Goal: Transaction & Acquisition: Purchase product/service

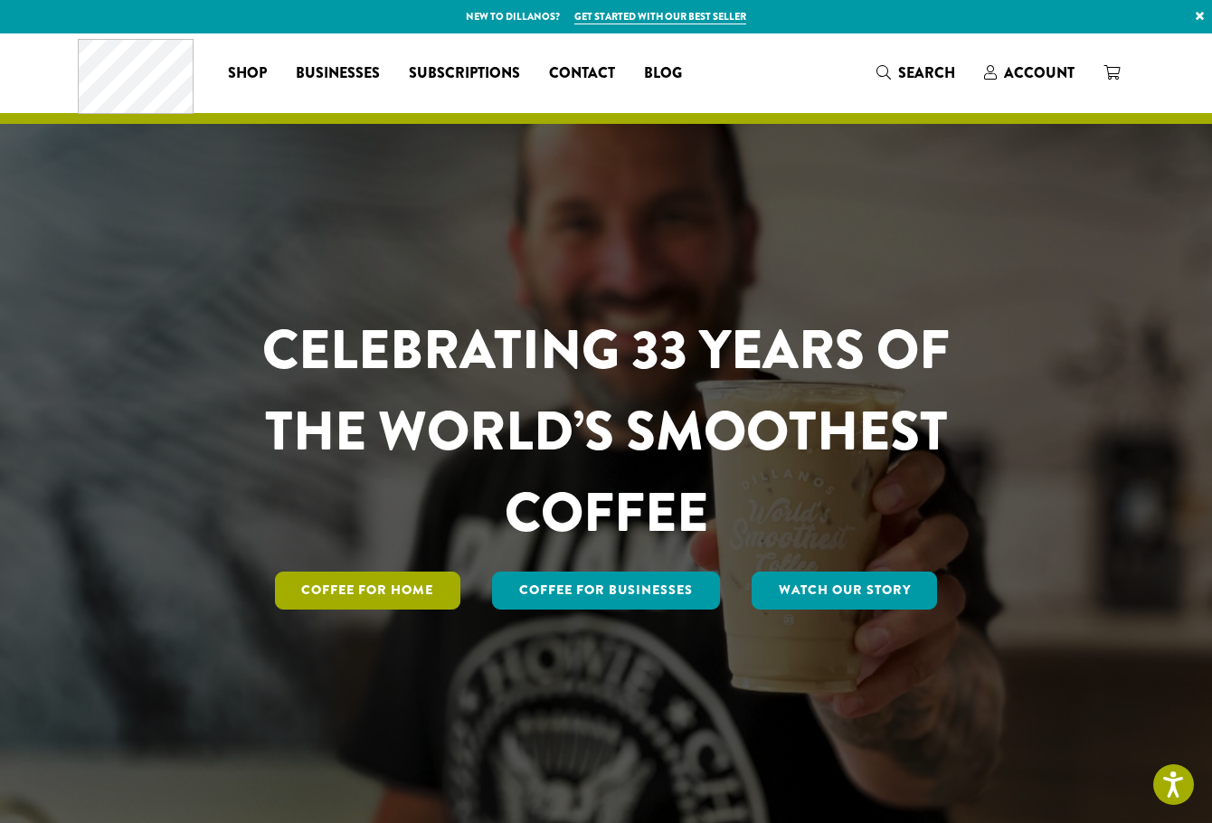
click at [408, 589] on link "Coffee for Home" at bounding box center [368, 591] width 186 height 38
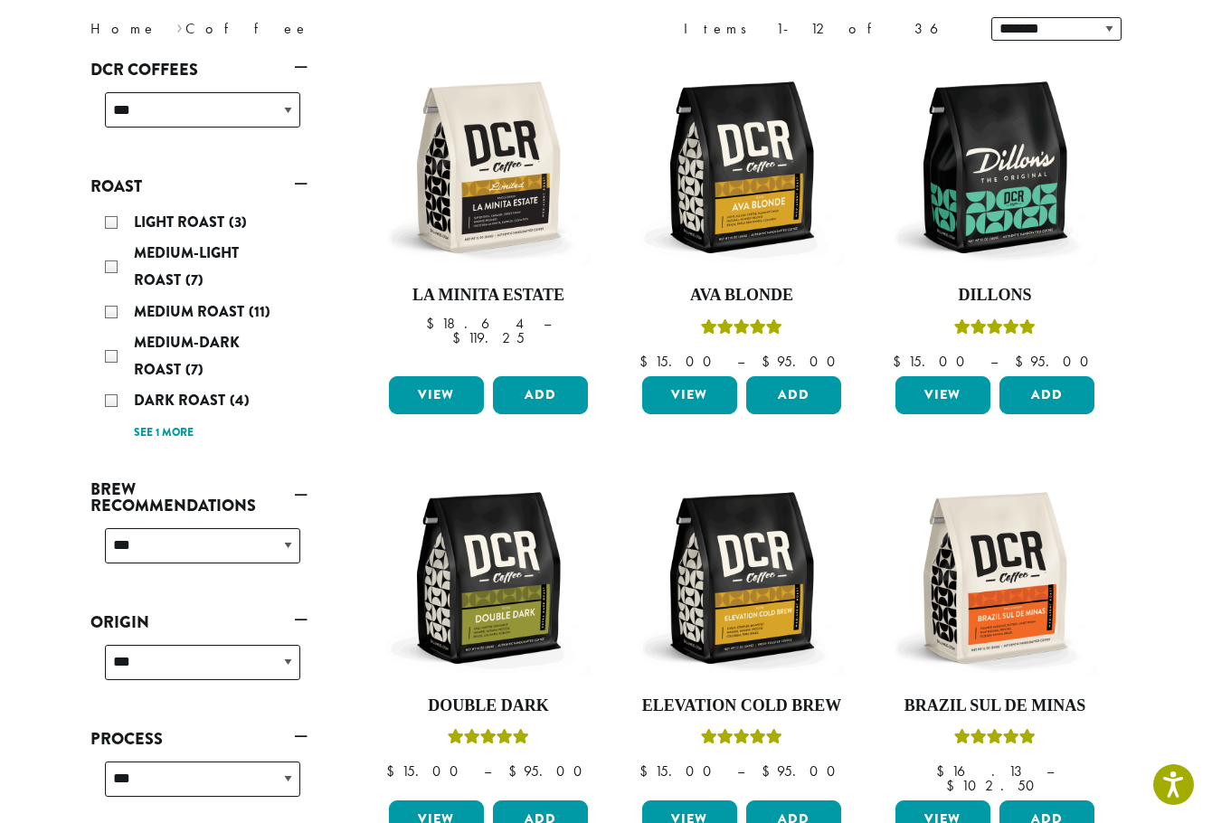
scroll to position [227, 0]
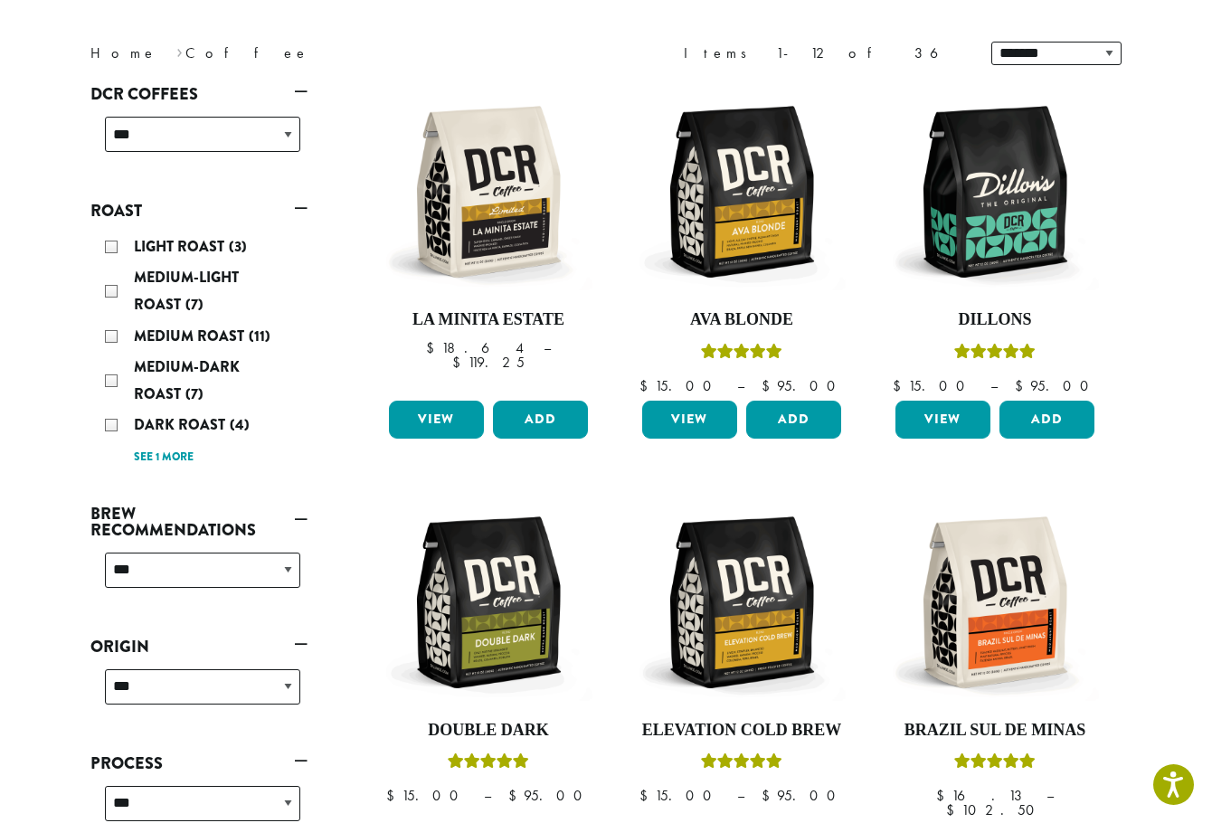
click at [113, 336] on div "Medium Roast (11)" at bounding box center [202, 336] width 195 height 27
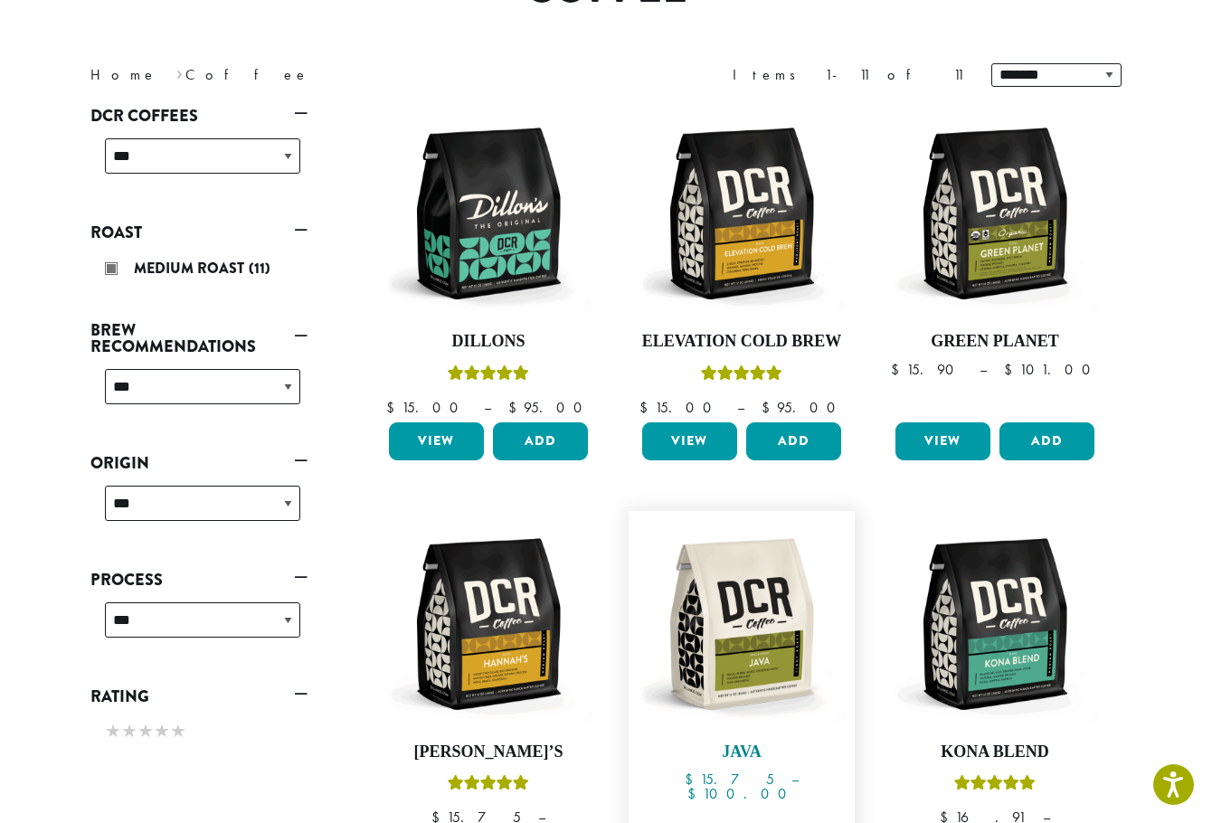
scroll to position [21, 0]
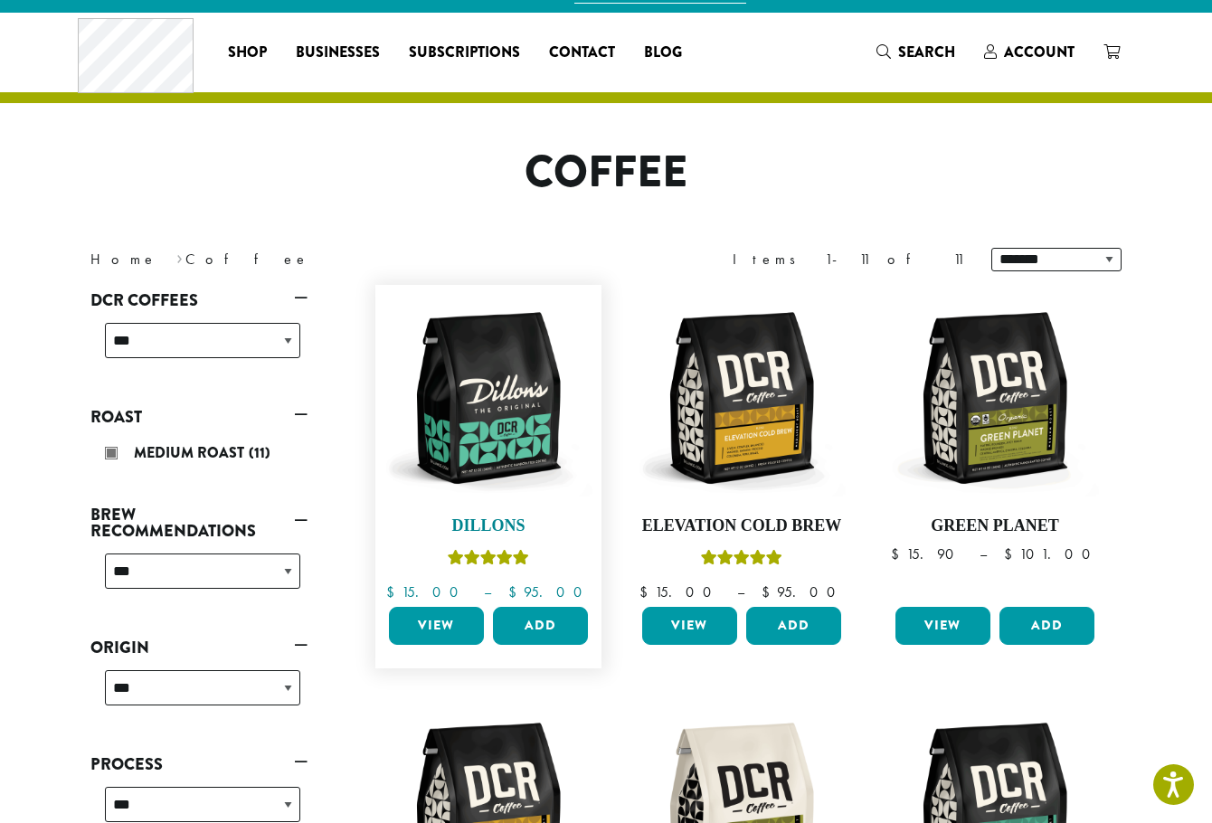
click at [495, 411] on img at bounding box center [488, 398] width 208 height 208
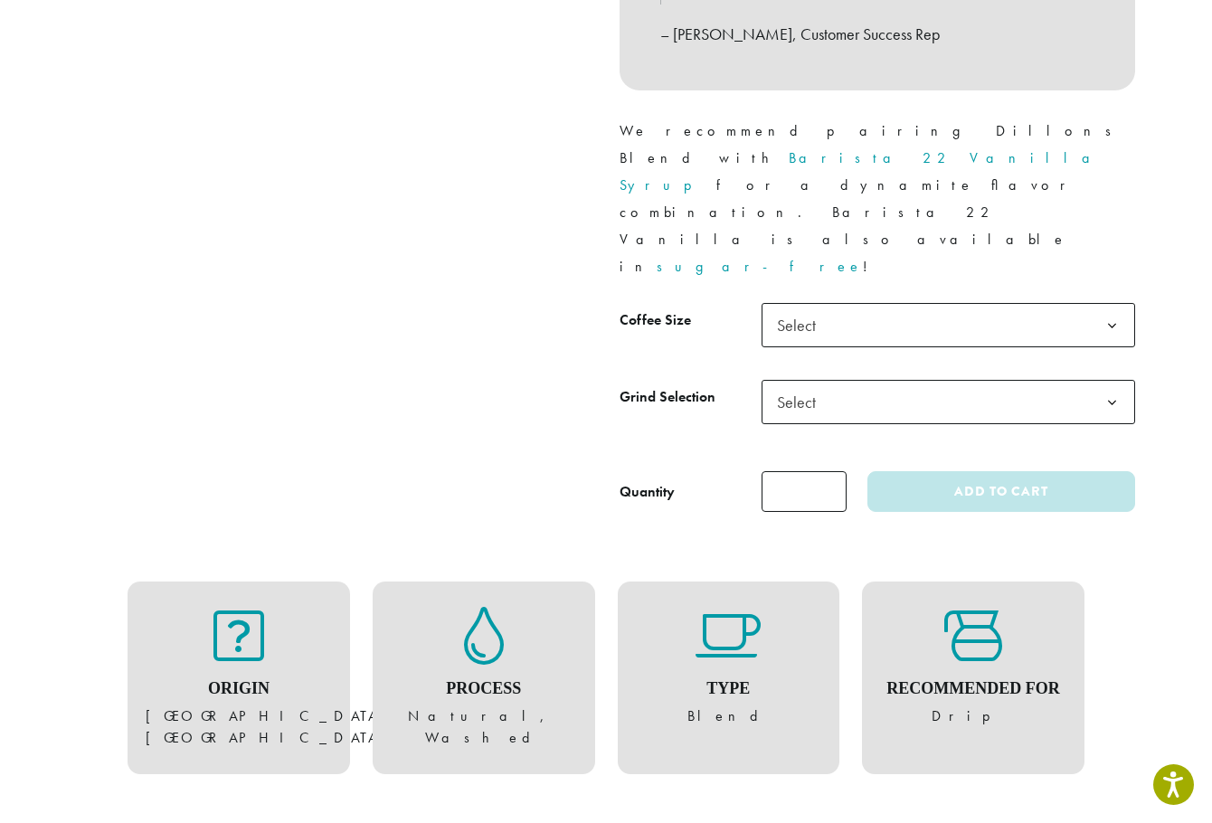
scroll to position [814, 0]
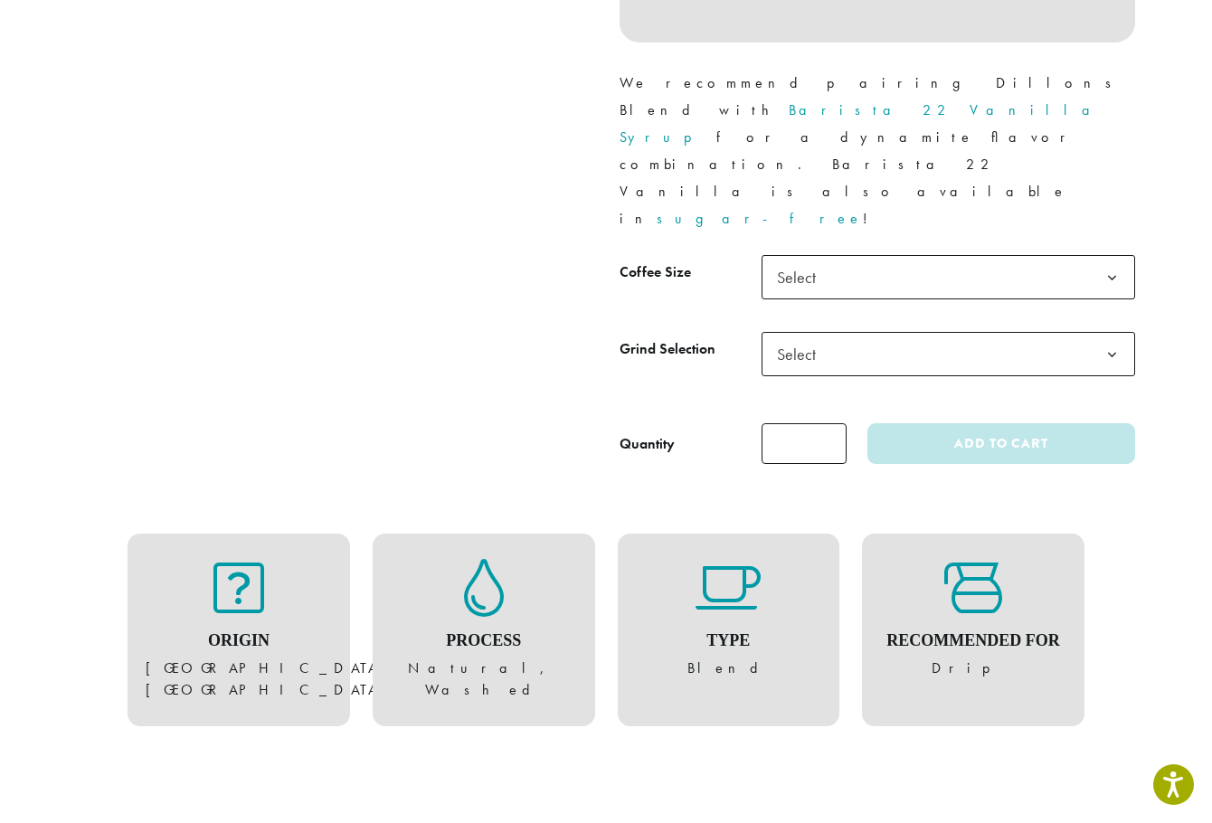
click at [848, 255] on span "Select" at bounding box center [947, 277] width 373 height 44
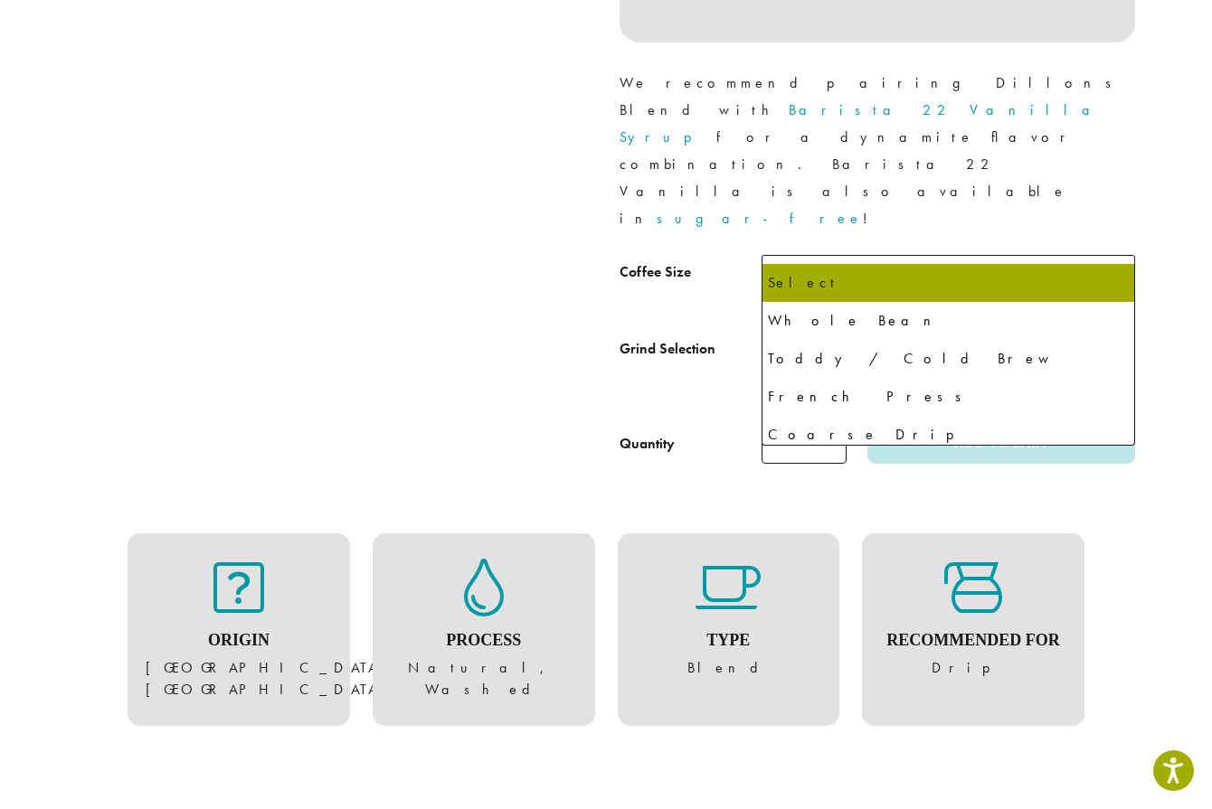
click at [919, 332] on span "Select" at bounding box center [947, 354] width 373 height 44
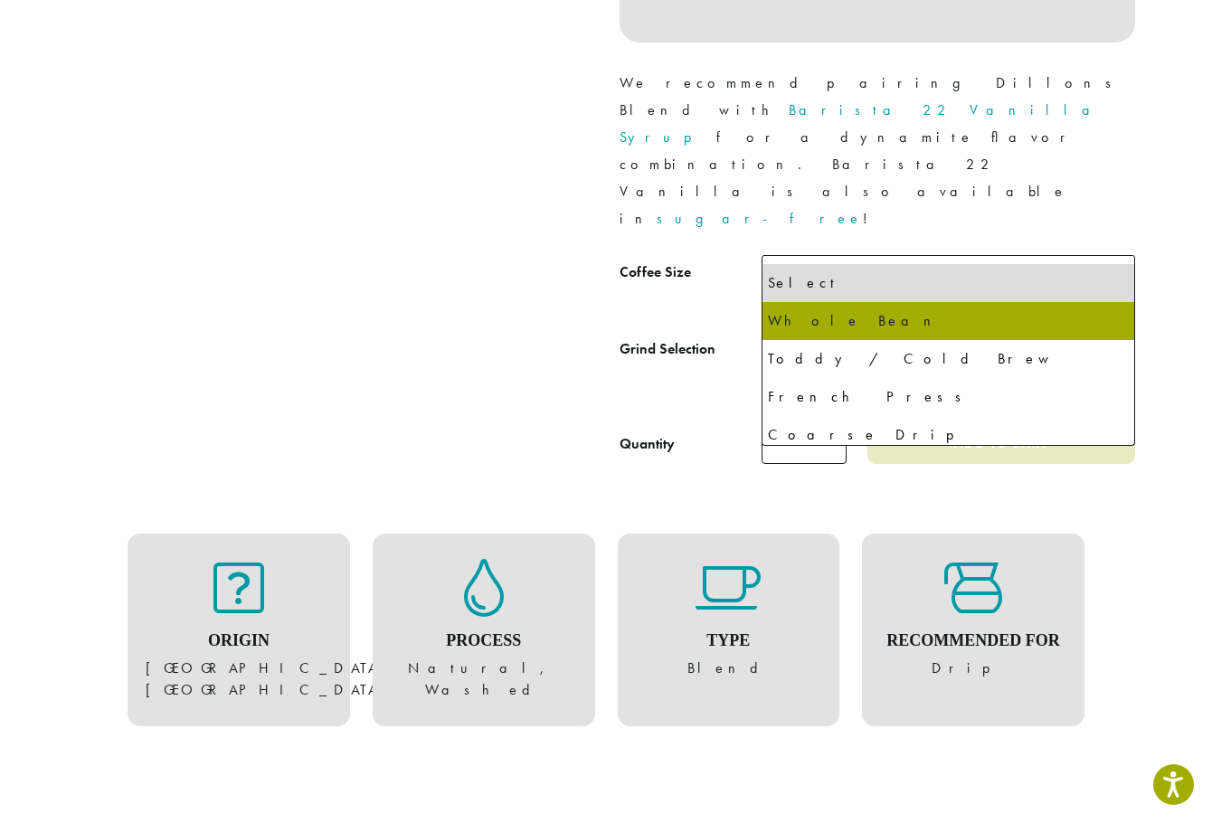
select select "*********"
select select "**********"
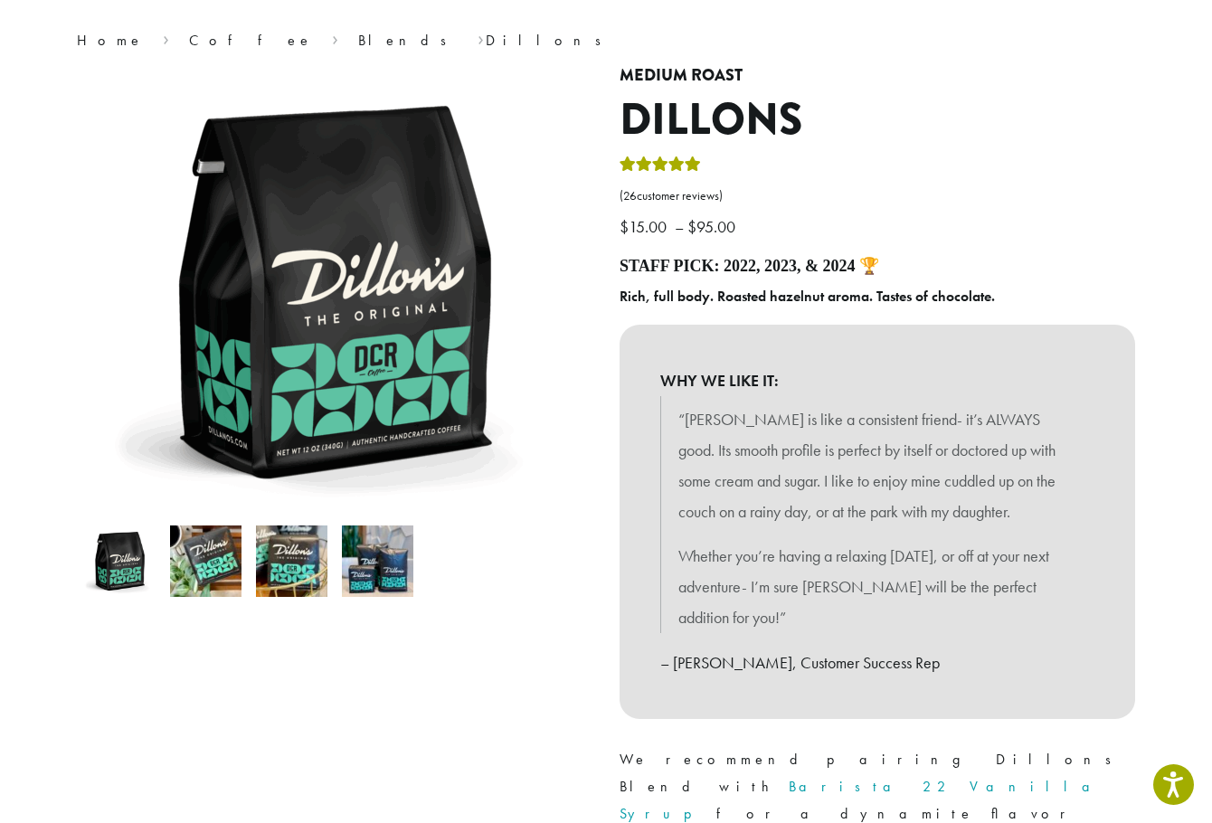
scroll to position [0, 0]
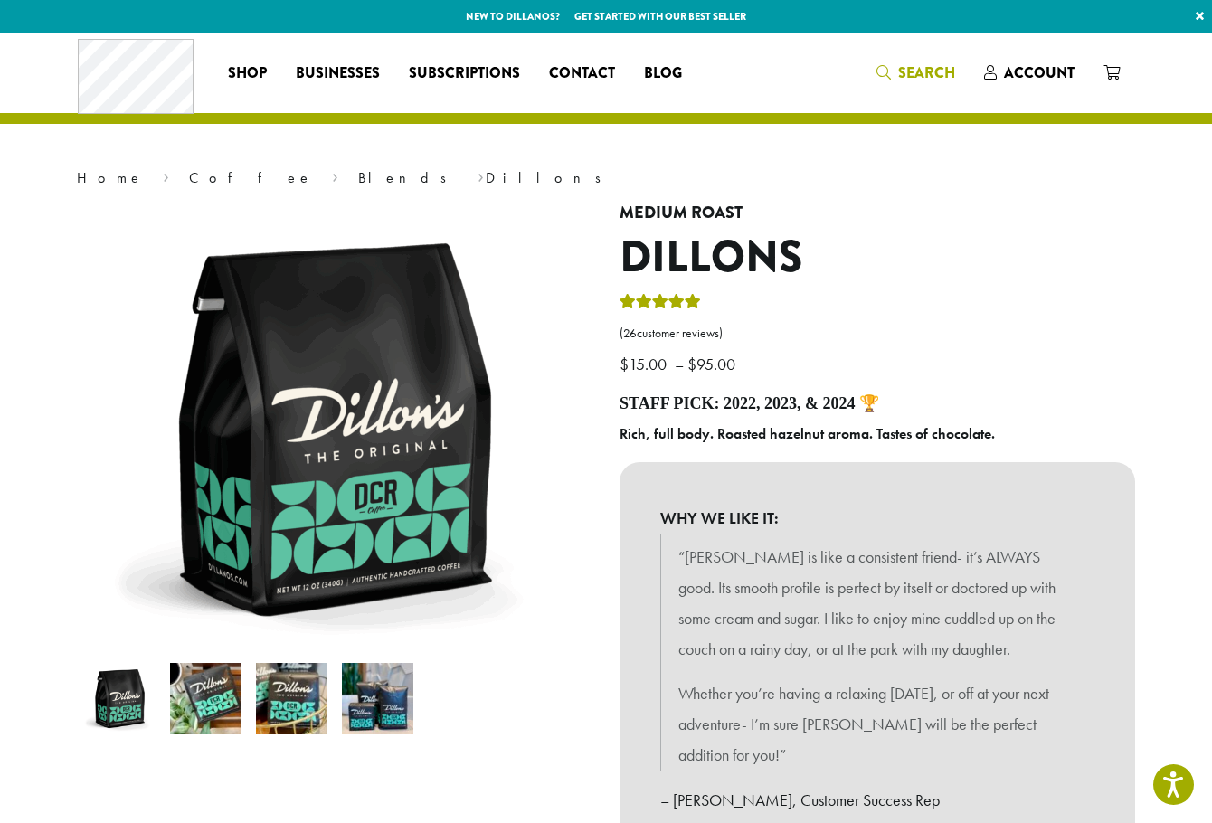
click at [907, 86] on link "Search" at bounding box center [916, 73] width 108 height 30
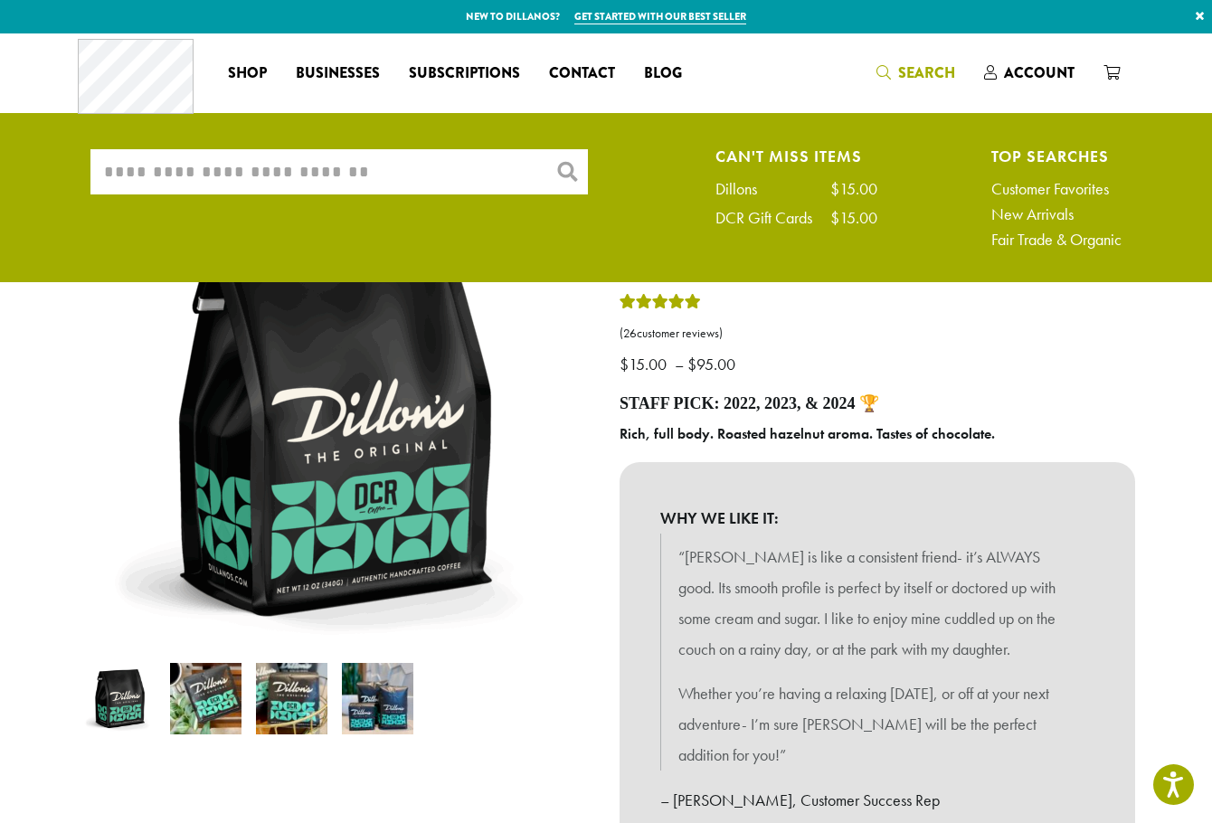
click at [368, 168] on input "What are you searching for?" at bounding box center [338, 171] width 497 height 45
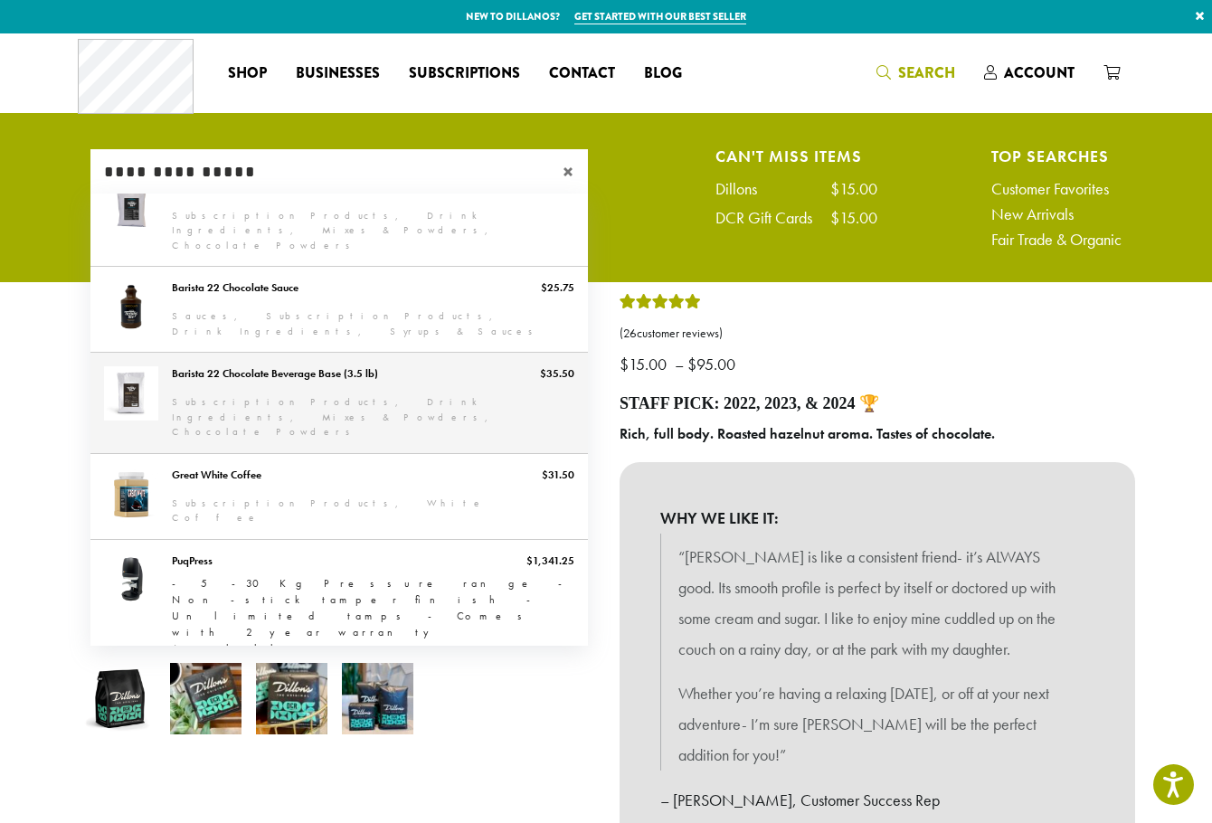
type input "**********"
click at [400, 353] on link "Barista 22 Chocolate Beverage Base (3.5 lb)" at bounding box center [338, 403] width 497 height 100
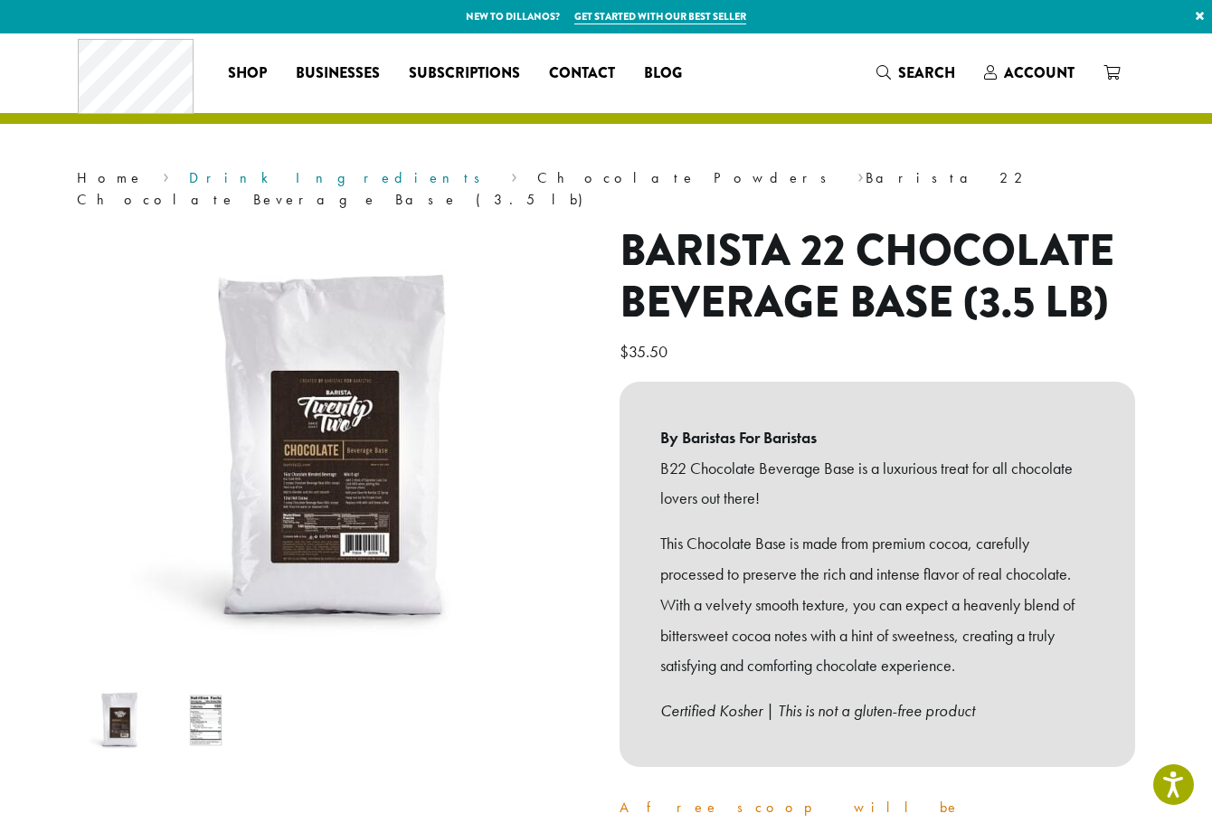
click at [189, 172] on link "Drink Ingredients" at bounding box center [340, 177] width 303 height 19
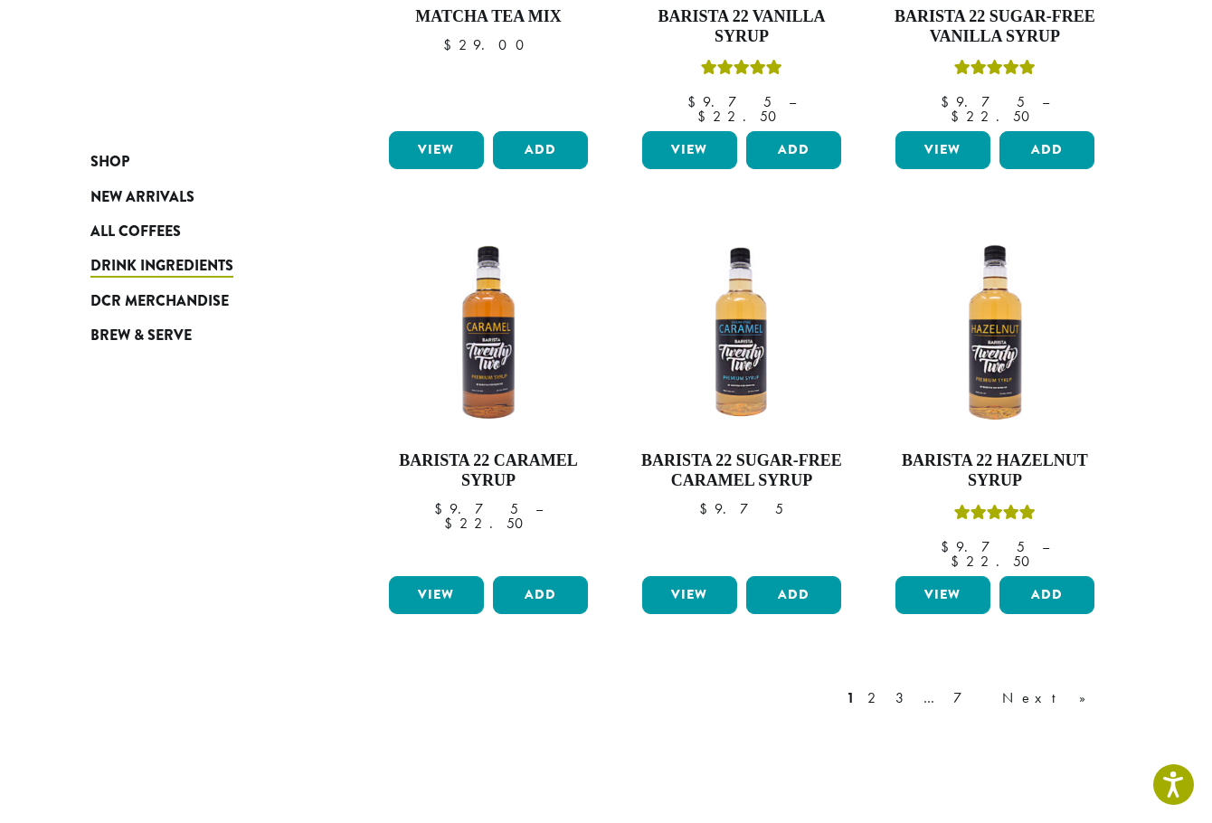
scroll to position [1515, 0]
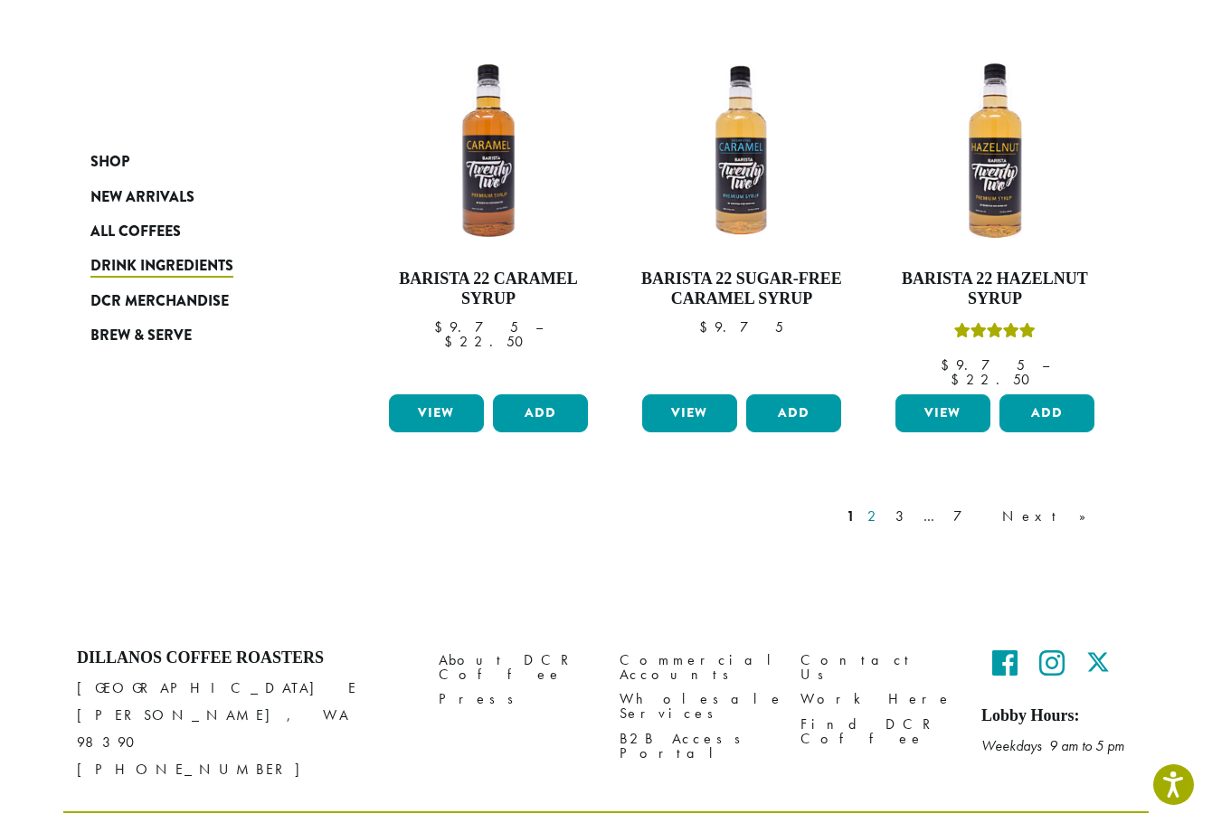
click at [886, 506] on link "2" at bounding box center [875, 517] width 23 height 22
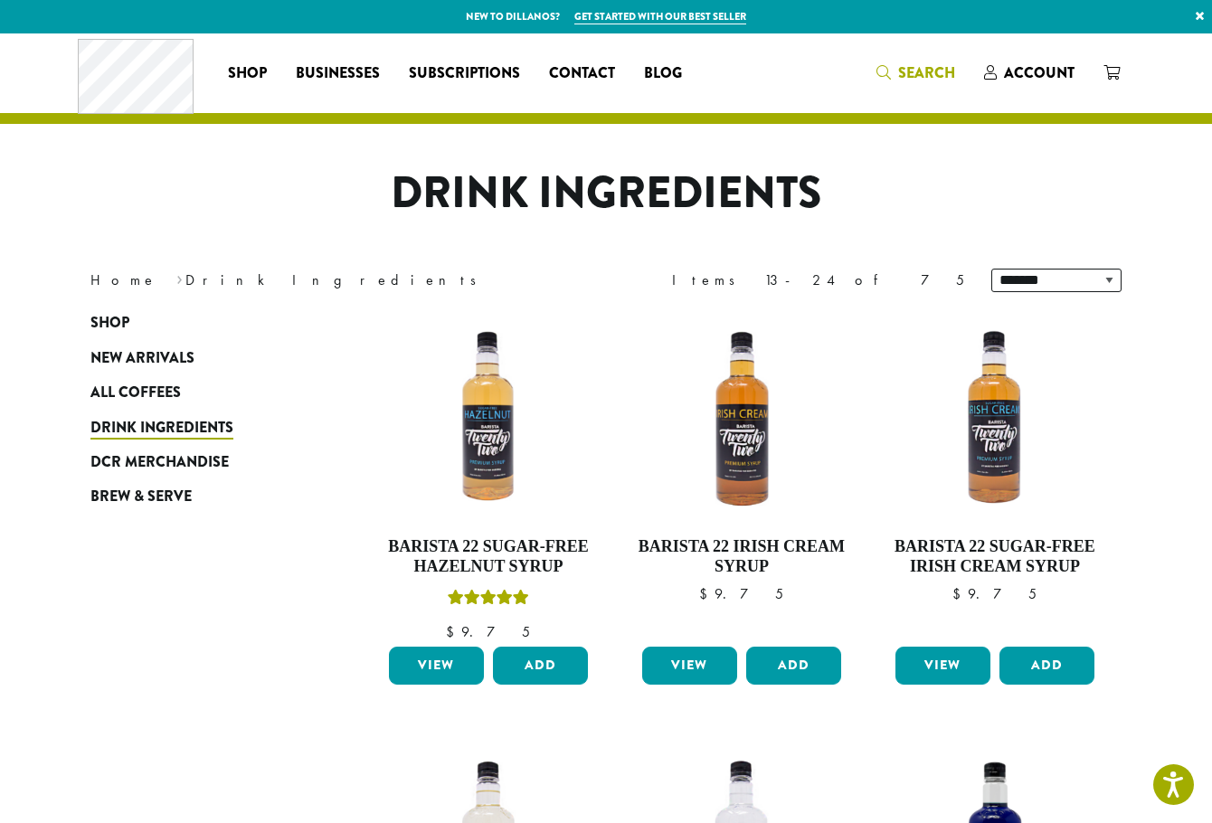
click at [937, 71] on span "Search" at bounding box center [926, 72] width 57 height 21
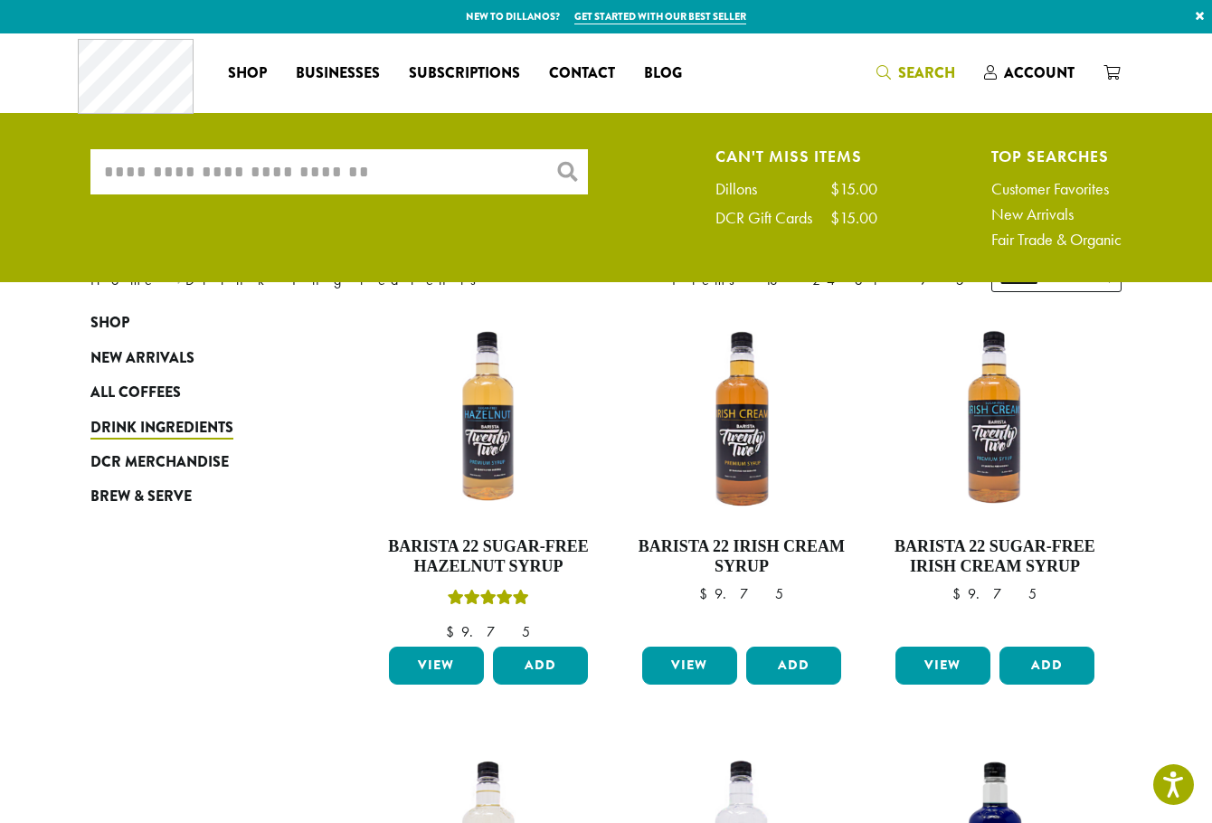
click at [265, 163] on input "What are you searching for?" at bounding box center [338, 171] width 497 height 45
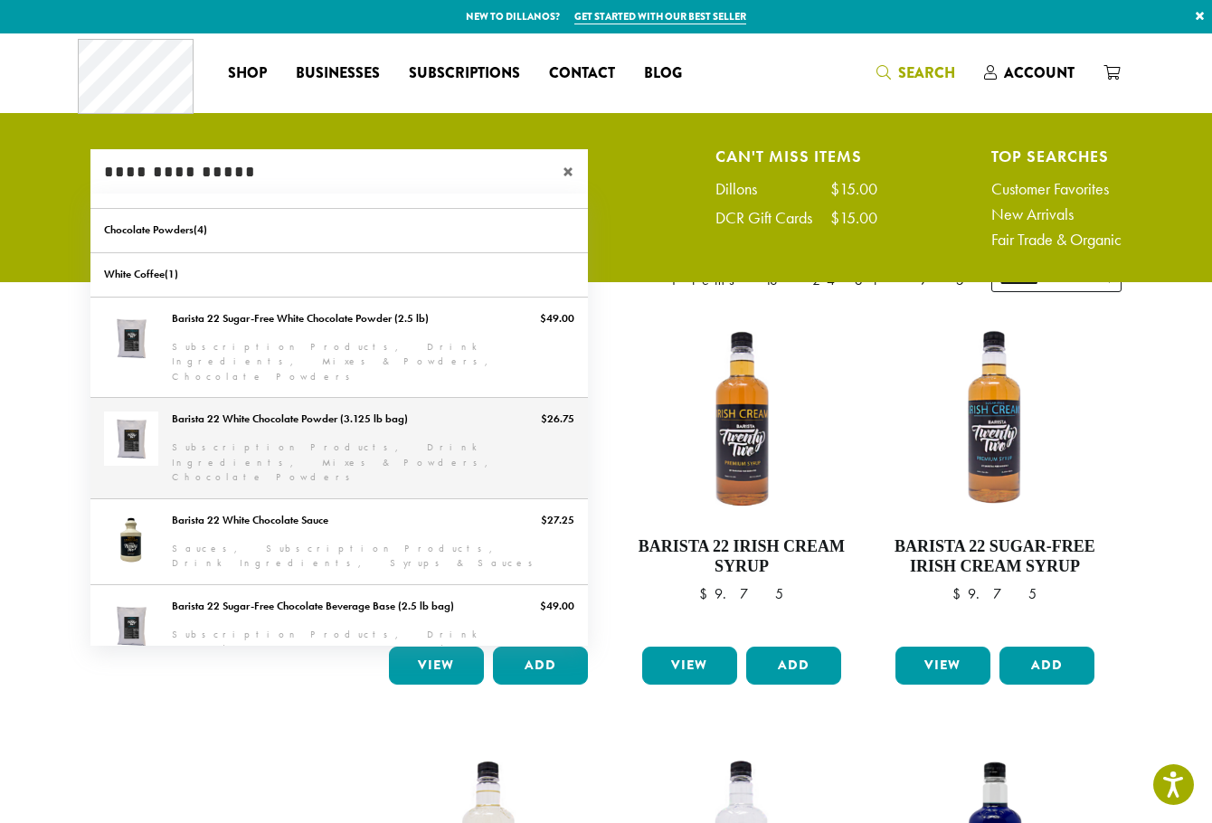
type input "**********"
click at [329, 406] on link "Barista 22 White Chocolate Powder (3.125 lb bag)" at bounding box center [338, 448] width 497 height 100
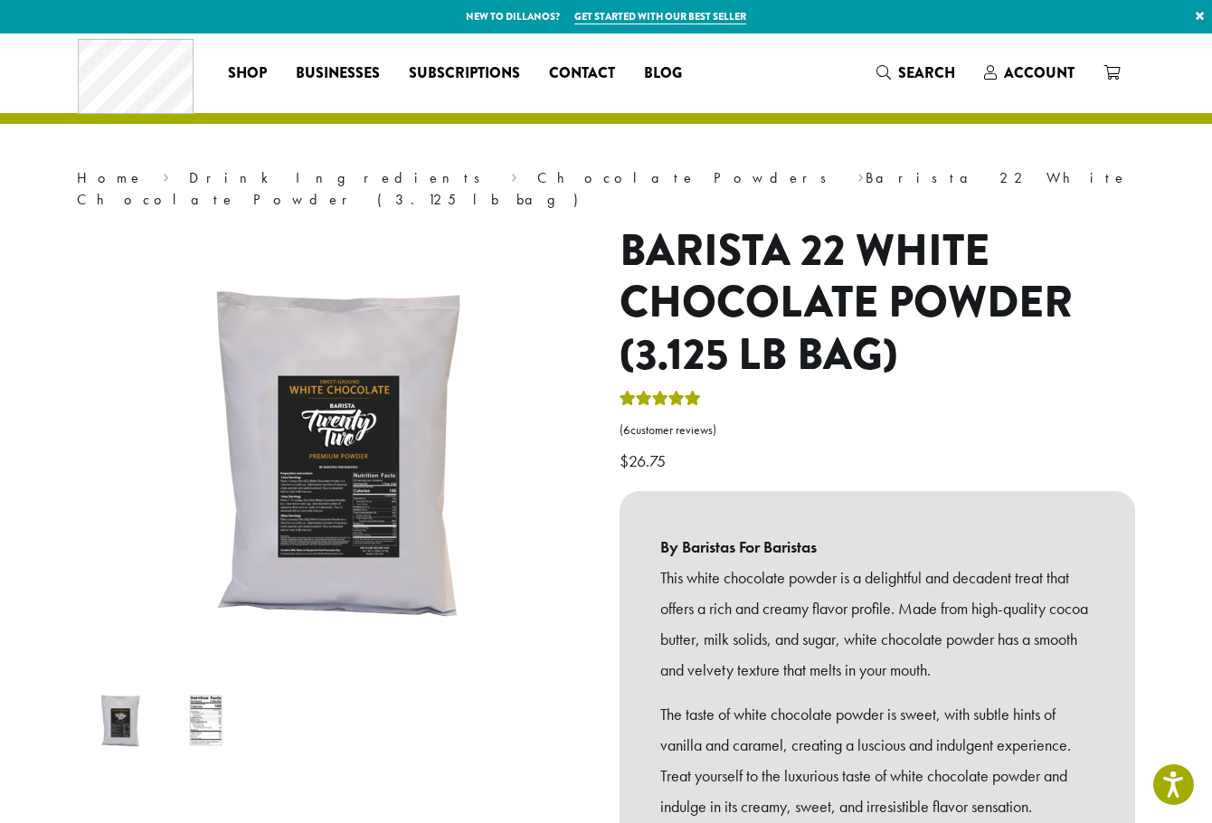
click at [213, 695] on img at bounding box center [205, 720] width 71 height 71
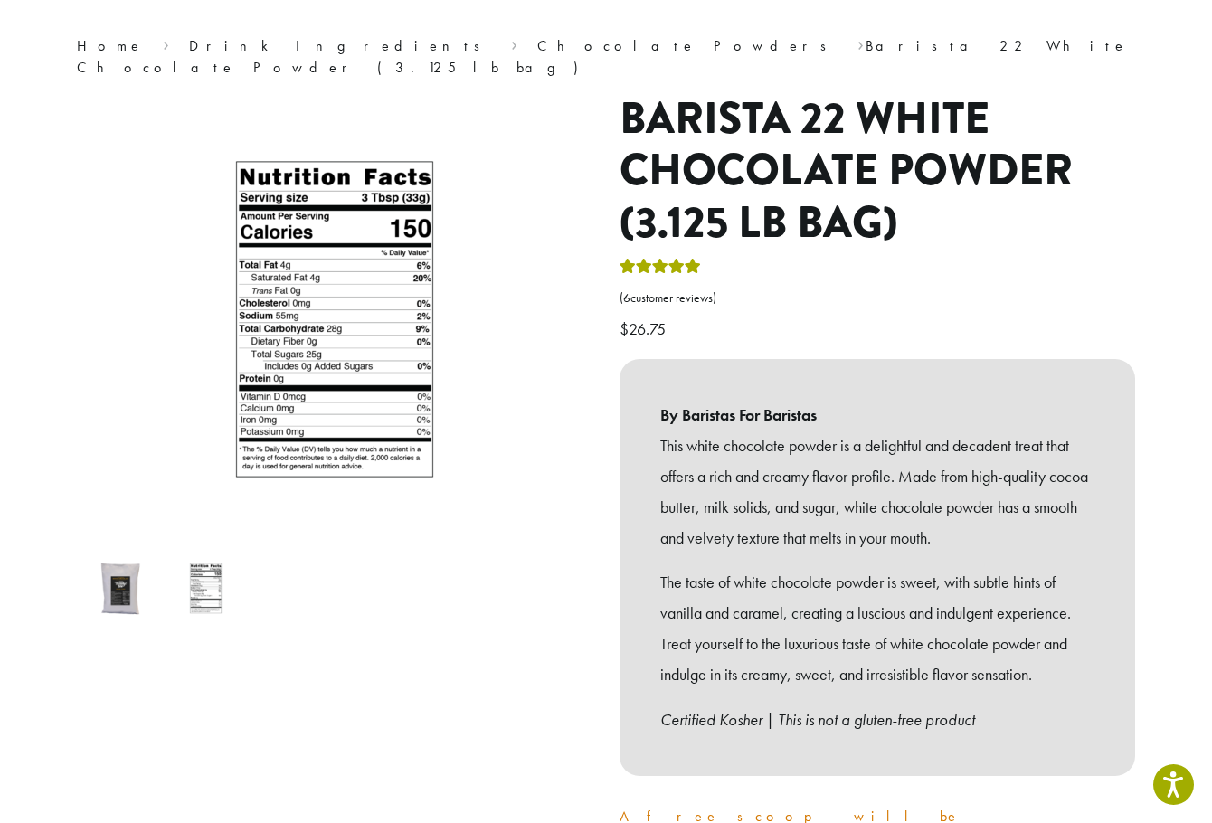
scroll to position [362, 0]
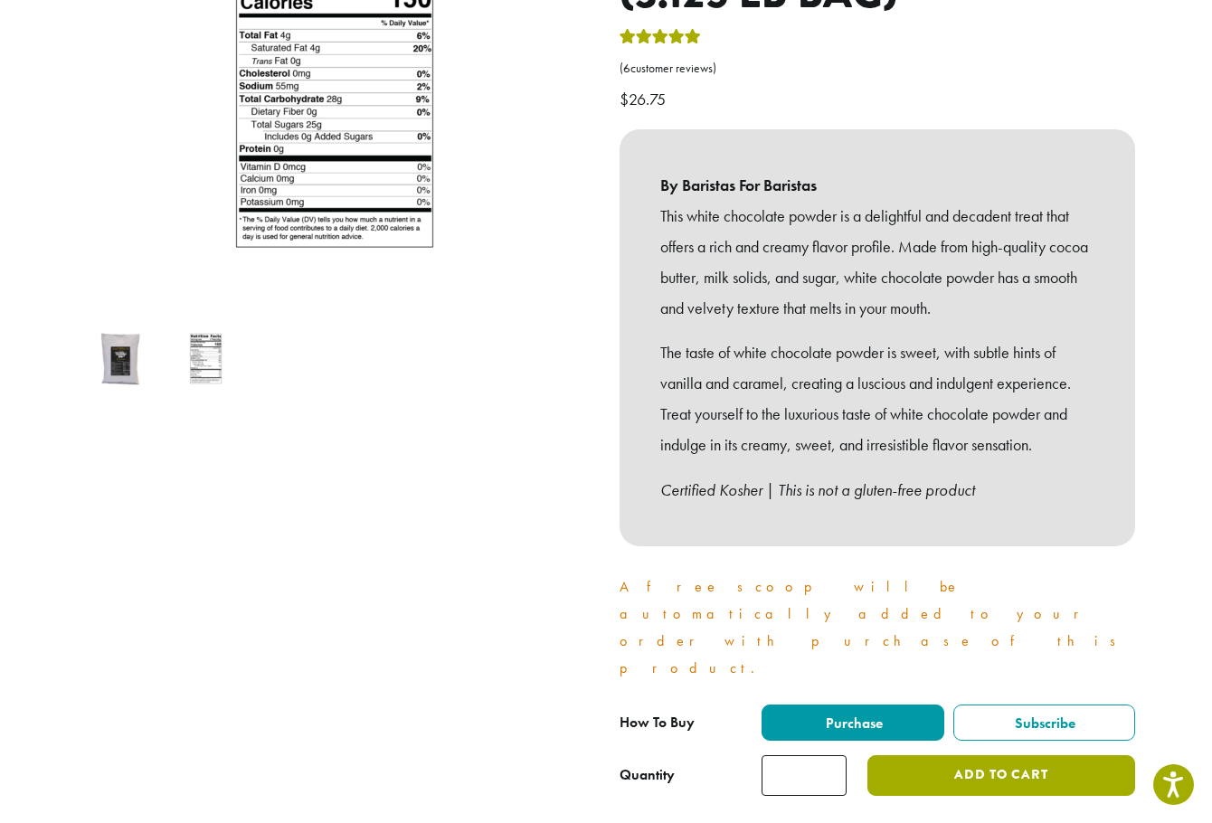
click at [1027, 755] on button "Add to cart" at bounding box center [1001, 775] width 268 height 41
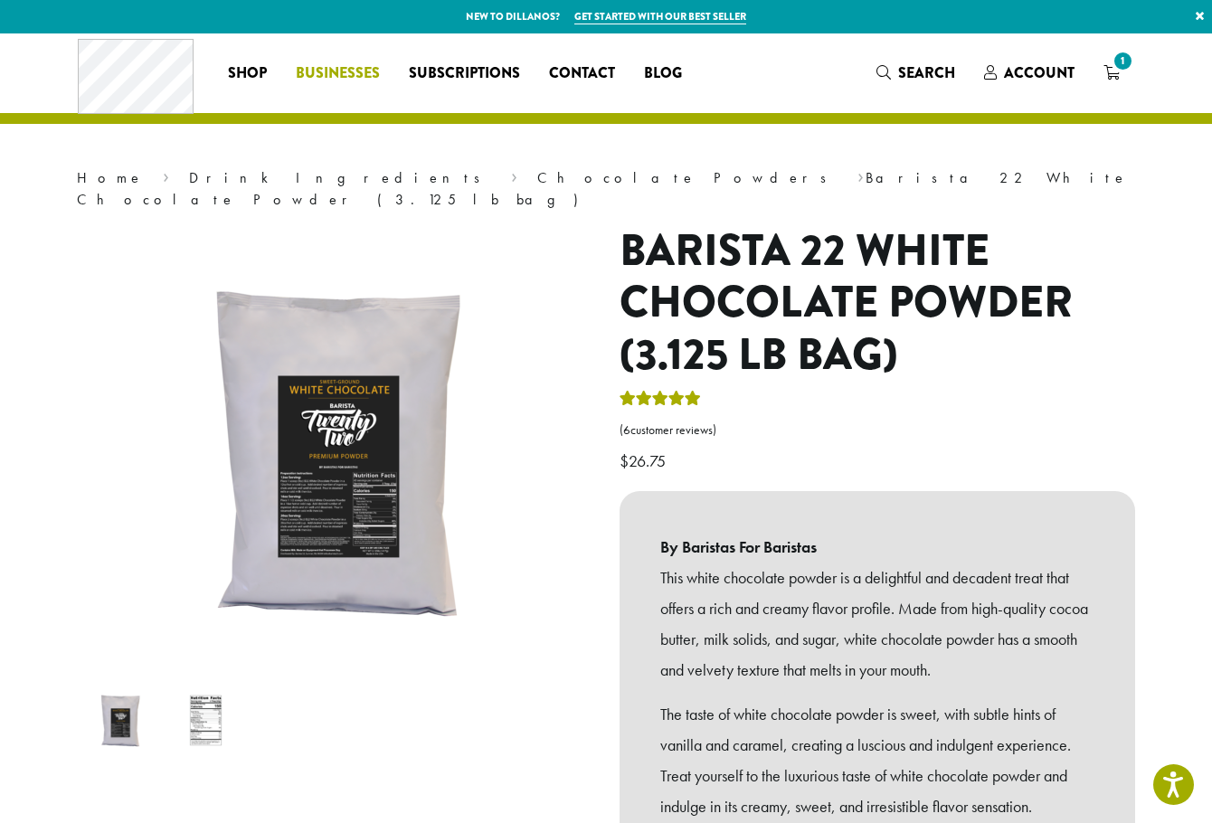
click at [334, 62] on span "Businesses" at bounding box center [338, 73] width 84 height 23
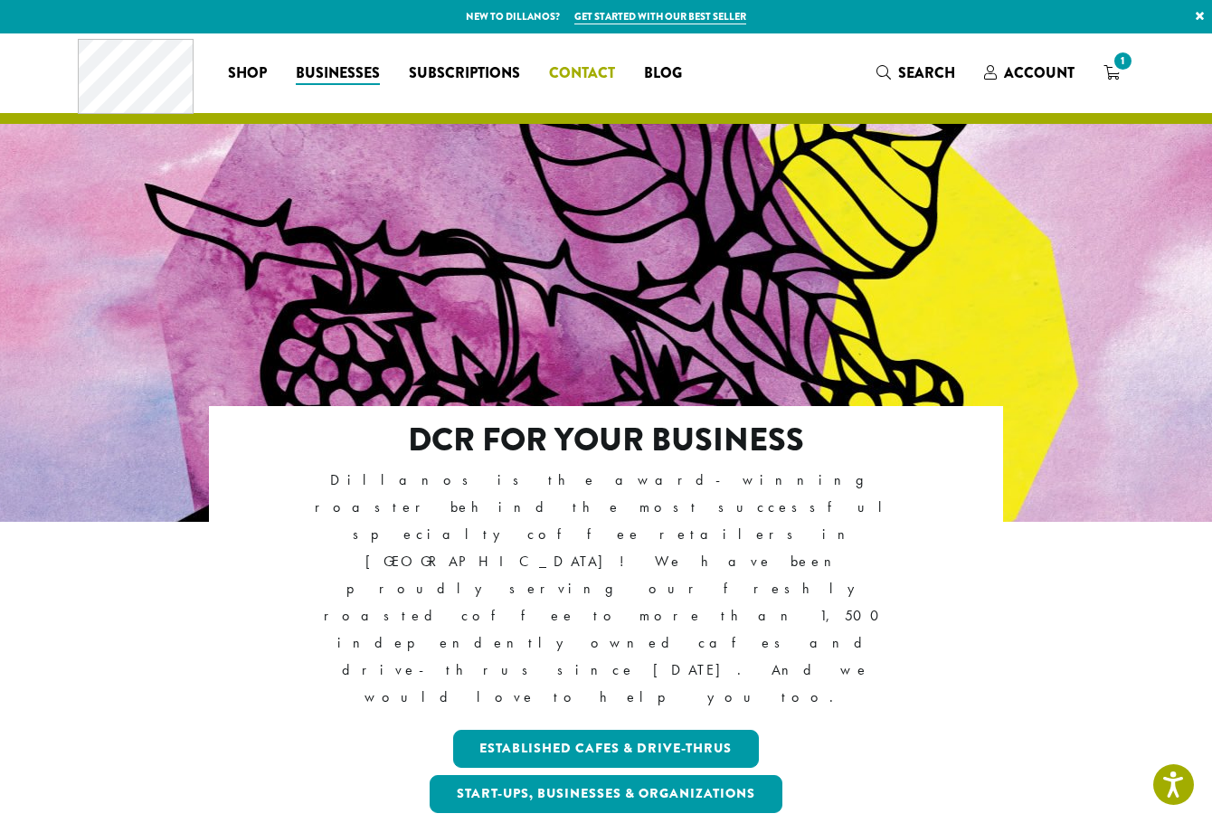
click at [563, 70] on span "Contact" at bounding box center [582, 73] width 66 height 23
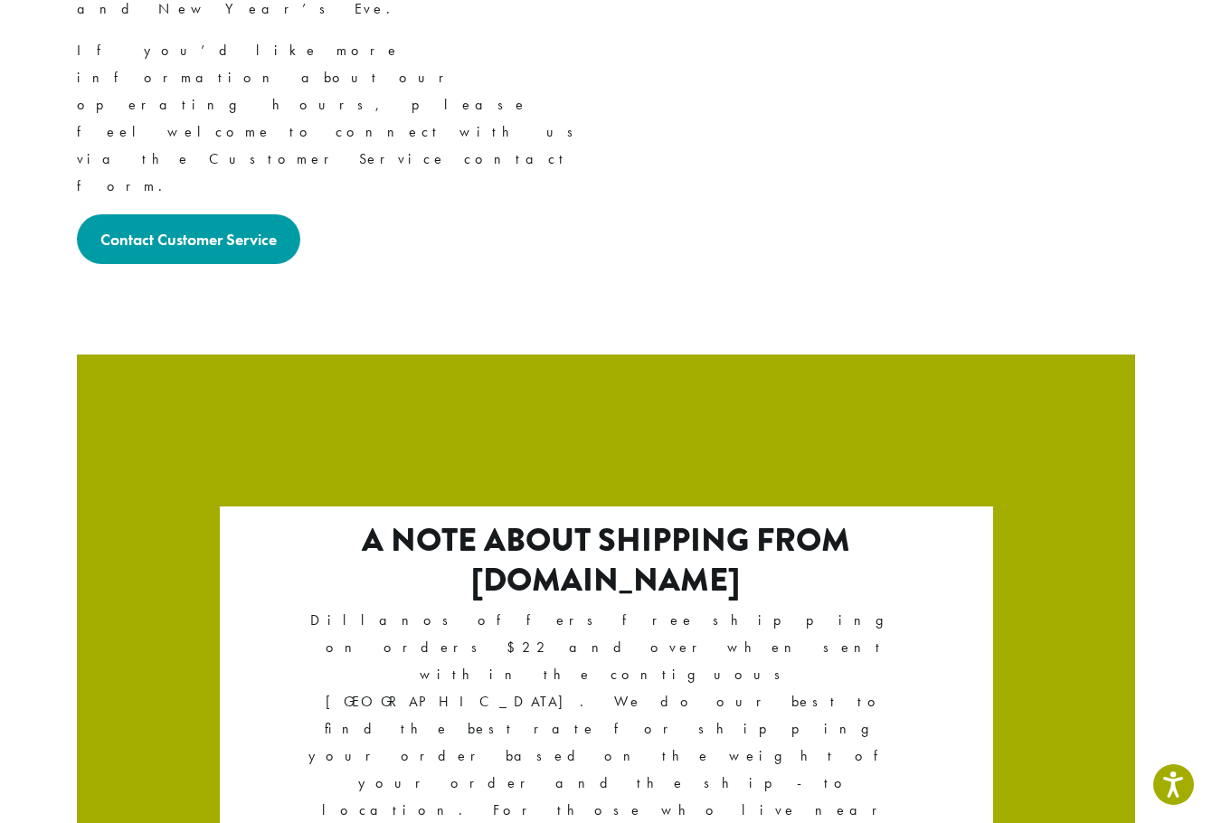
scroll to position [3001, 0]
